Goal: Task Accomplishment & Management: Manage account settings

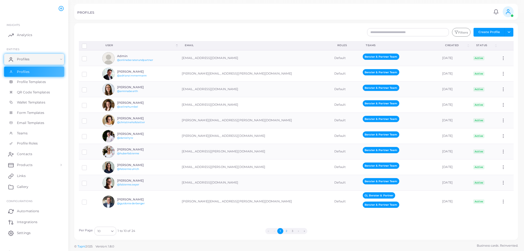
click at [286, 233] on button "2" at bounding box center [286, 231] width 6 height 6
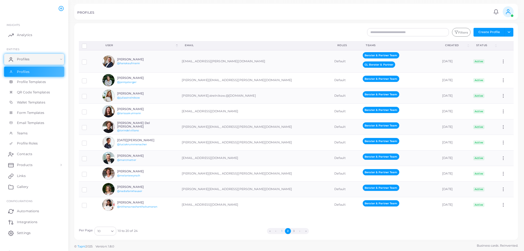
click at [283, 230] on button "1" at bounding box center [282, 231] width 6 height 6
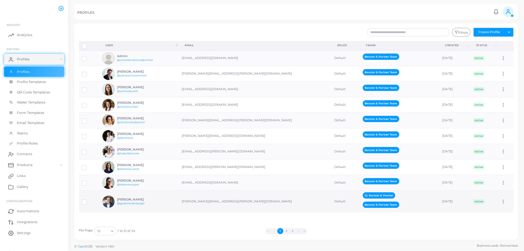
click at [129, 201] on div "[PERSON_NAME] @guidoniederberger" at bounding box center [137, 202] width 40 height 8
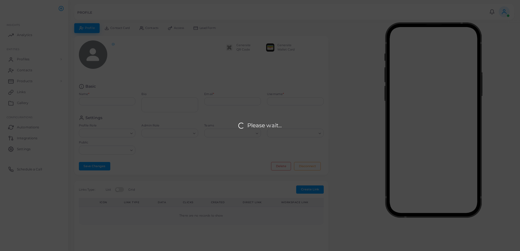
type input "**********"
type textarea "**********"
type input "**********"
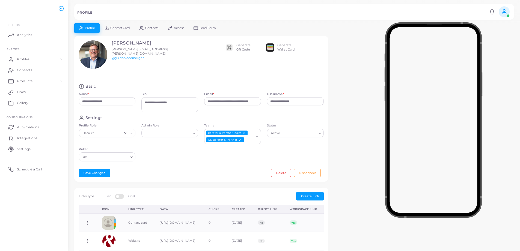
click at [243, 46] on div "Generate QR Code" at bounding box center [244, 47] width 14 height 9
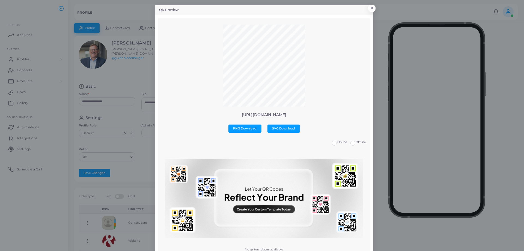
click at [261, 208] on img at bounding box center [264, 198] width 198 height 79
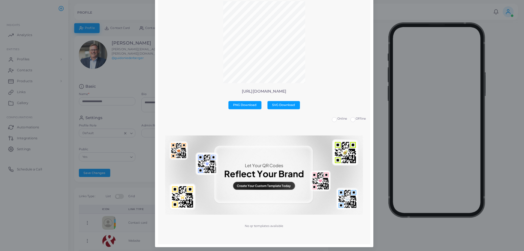
scroll to position [25, 0]
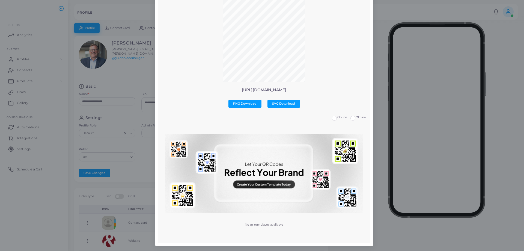
click at [269, 186] on img at bounding box center [264, 173] width 198 height 79
click at [225, 165] on img at bounding box center [264, 173] width 198 height 79
click at [238, 184] on img at bounding box center [264, 173] width 198 height 79
click at [251, 184] on img at bounding box center [264, 173] width 198 height 79
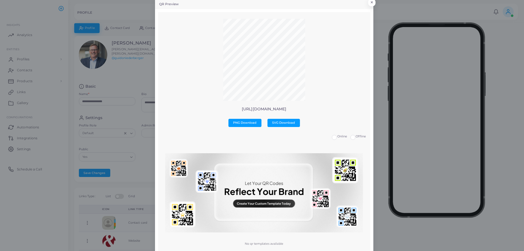
scroll to position [0, 0]
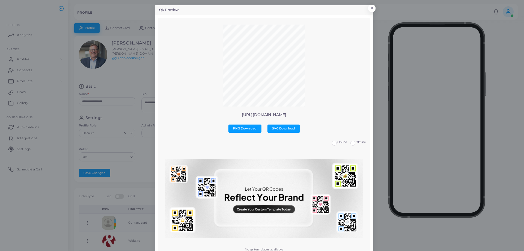
click at [356, 143] on label "Offline" at bounding box center [361, 142] width 10 height 4
click at [329, 143] on div "Online Offline" at bounding box center [264, 143] width 210 height 7
click at [338, 143] on label "Online" at bounding box center [343, 142] width 10 height 4
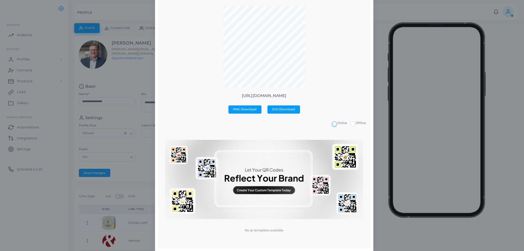
scroll to position [25, 0]
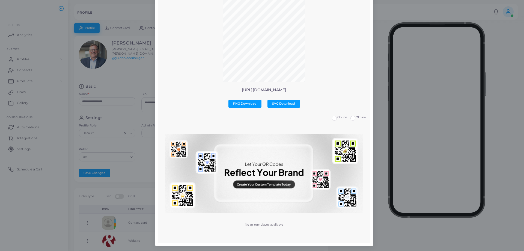
click at [264, 173] on img at bounding box center [264, 173] width 198 height 79
click at [259, 188] on img at bounding box center [264, 173] width 198 height 79
click at [256, 177] on img at bounding box center [264, 173] width 198 height 79
click at [244, 165] on img at bounding box center [264, 173] width 198 height 79
click at [216, 158] on img at bounding box center [264, 173] width 198 height 79
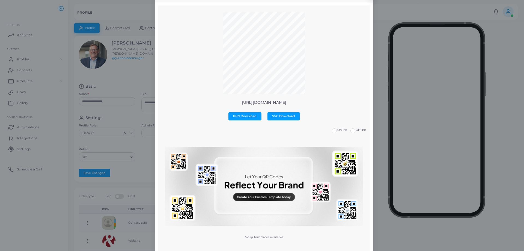
scroll to position [0, 0]
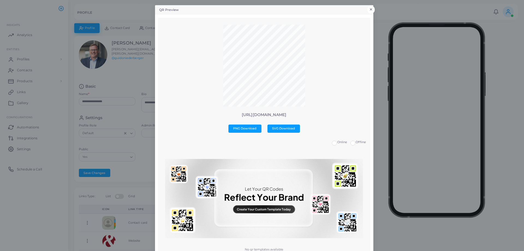
click at [373, 7] on button "×" at bounding box center [371, 9] width 7 height 7
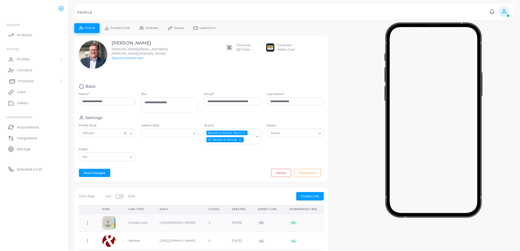
click at [25, 80] on span "Products" at bounding box center [26, 81] width 16 height 5
click at [22, 114] on span "Links" at bounding box center [22, 114] width 9 height 5
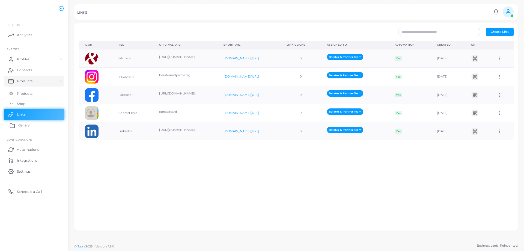
click at [23, 124] on span "Gallery" at bounding box center [23, 125] width 11 height 5
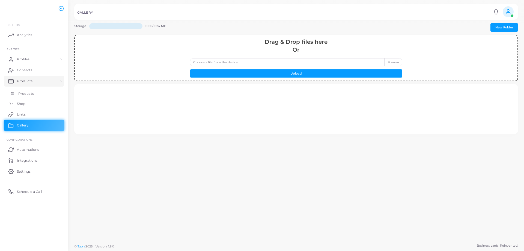
click at [26, 94] on span "Products" at bounding box center [26, 93] width 16 height 5
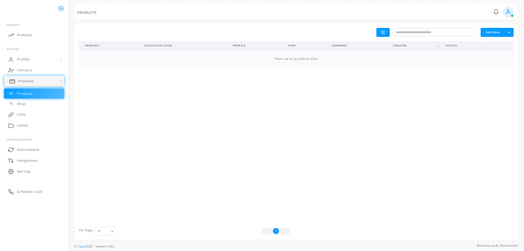
click at [28, 83] on span "Products" at bounding box center [26, 81] width 16 height 5
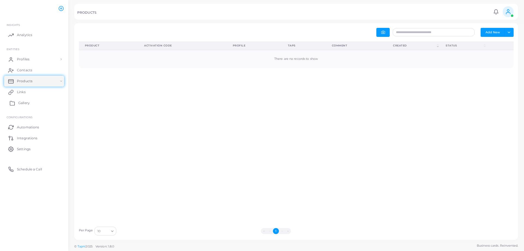
click at [20, 103] on span "Gallery" at bounding box center [23, 103] width 11 height 5
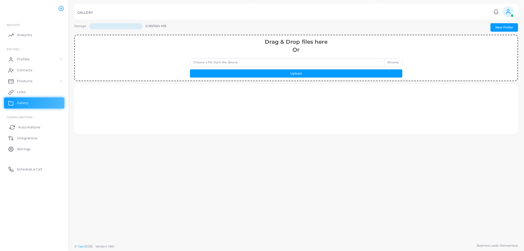
click at [32, 125] on span "Automations" at bounding box center [29, 127] width 22 height 5
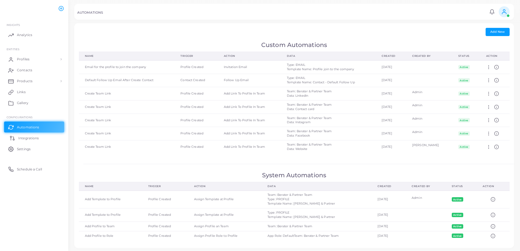
click at [31, 138] on span "Integrations" at bounding box center [28, 138] width 20 height 5
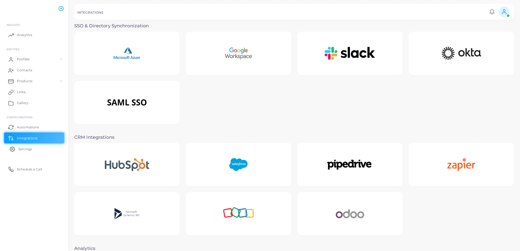
click at [29, 151] on span "Settings" at bounding box center [25, 149] width 14 height 5
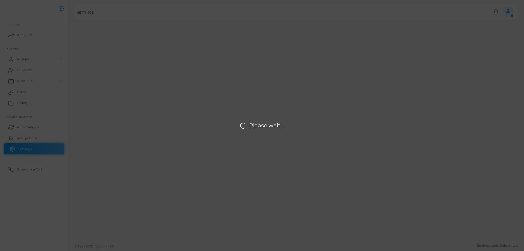
type input "**********"
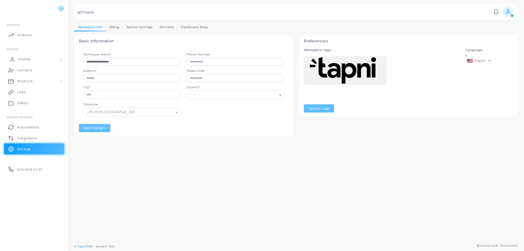
click at [13, 62] on link "Profiles" at bounding box center [34, 59] width 60 height 11
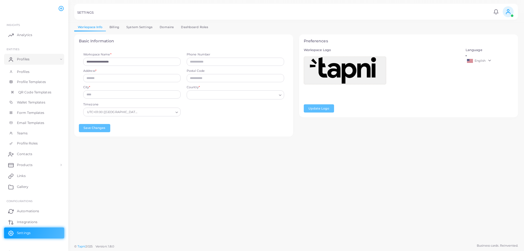
click at [24, 94] on span "QR Code Templates" at bounding box center [34, 92] width 33 height 5
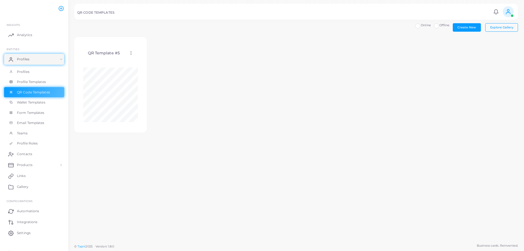
click at [132, 55] on icon at bounding box center [131, 53] width 5 height 5
click at [131, 53] on circle at bounding box center [131, 53] width 1 height 1
click at [148, 66] on span "Assign template" at bounding box center [154, 67] width 25 height 4
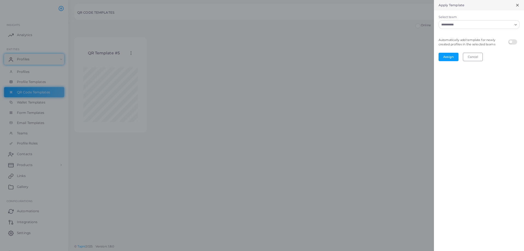
click at [511, 28] on div "Loading..." at bounding box center [479, 24] width 81 height 9
click at [516, 23] on icon "Search for option" at bounding box center [516, 25] width 4 height 4
click at [494, 35] on li "GL Berater & Partner" at bounding box center [479, 36] width 81 height 8
click at [518, 24] on div "Loading..." at bounding box center [516, 23] width 7 height 7
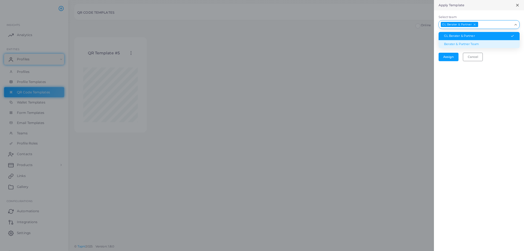
click at [480, 42] on li "Berater & Partner Team" at bounding box center [479, 44] width 81 height 8
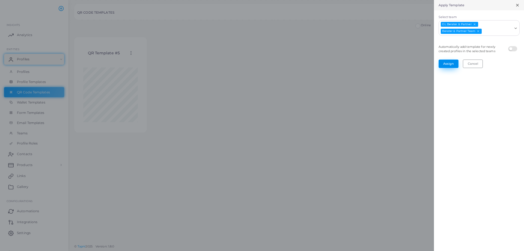
click at [453, 63] on button "Assign" at bounding box center [449, 64] width 20 height 8
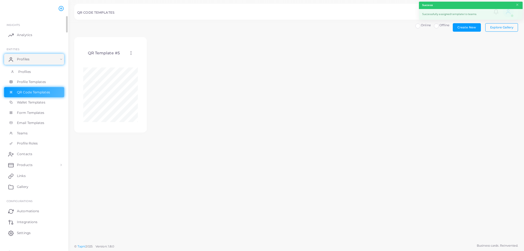
click at [24, 73] on span "Profiles" at bounding box center [24, 71] width 13 height 5
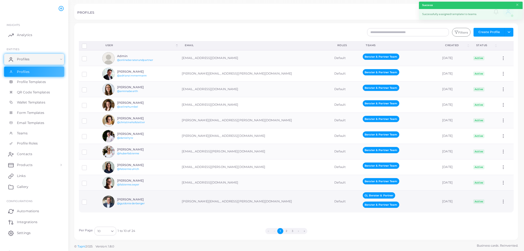
click at [144, 197] on div "[PERSON_NAME] @guidoniederberger" at bounding box center [129, 202] width 55 height 12
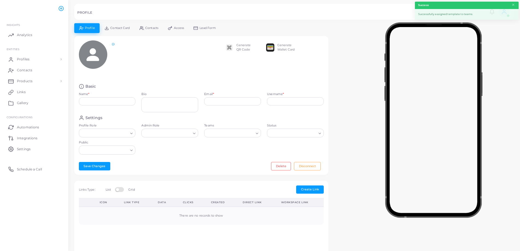
type input "**********"
type textarea "**********"
type input "**********"
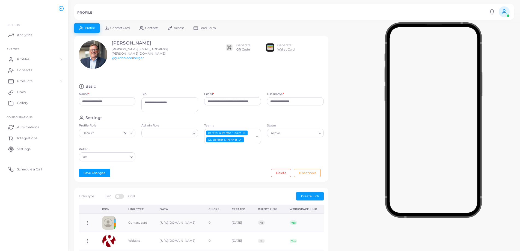
click at [242, 46] on div "Generate QR Code" at bounding box center [244, 47] width 14 height 9
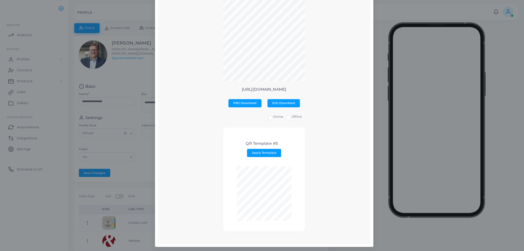
scroll to position [27, 0]
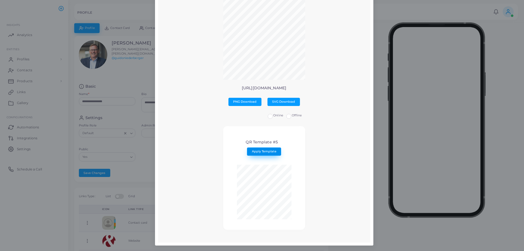
click at [261, 156] on button "Apply Template" at bounding box center [264, 151] width 34 height 8
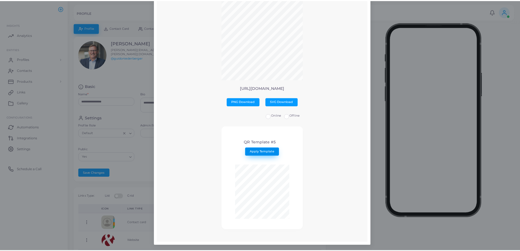
scroll to position [0, 0]
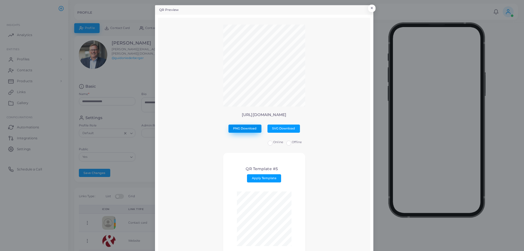
click at [247, 128] on span "PNG Download" at bounding box center [244, 128] width 23 height 4
click at [272, 116] on p "[URL][DOMAIN_NAME]" at bounding box center [264, 115] width 204 height 5
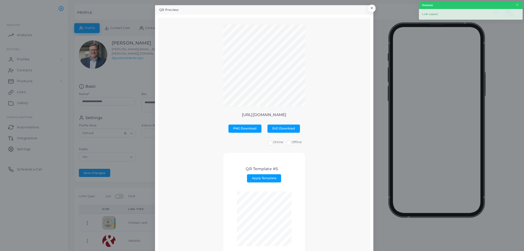
click at [272, 116] on p "[URL][DOMAIN_NAME]" at bounding box center [264, 115] width 204 height 5
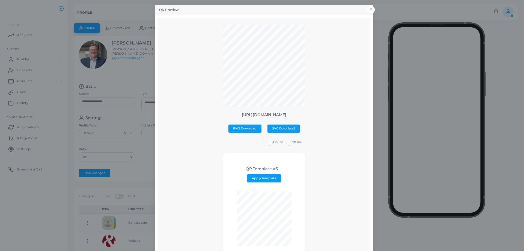
click at [372, 8] on button "×" at bounding box center [371, 9] width 7 height 7
